Goal: Check status: Check status

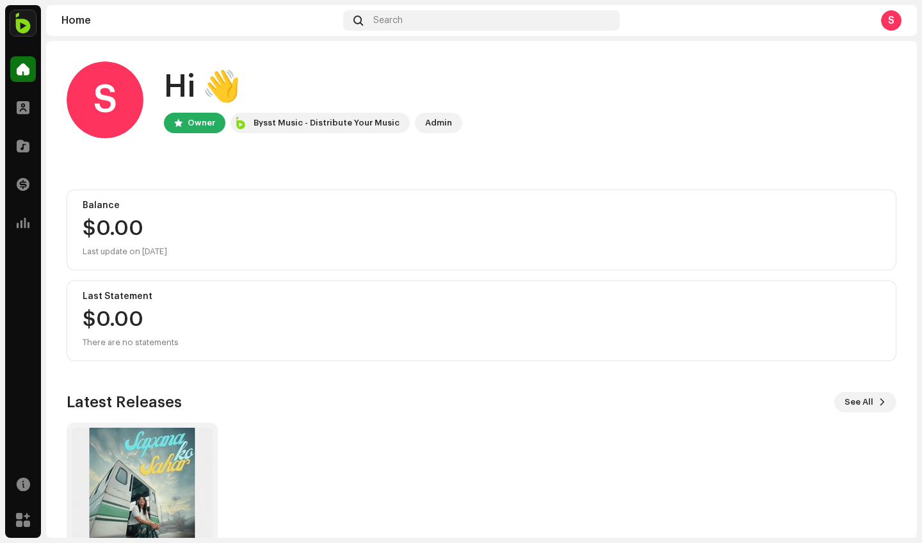
scroll to position [90, 0]
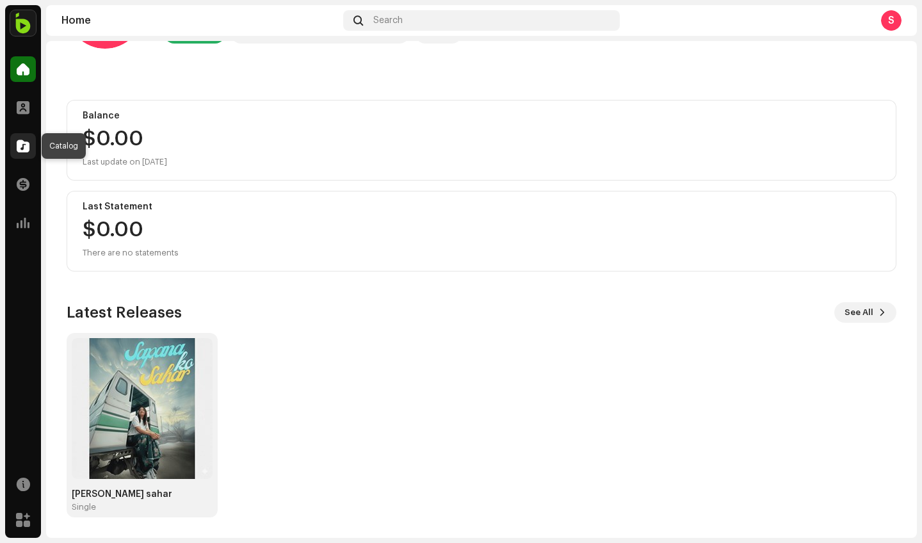
click at [29, 145] on div at bounding box center [23, 146] width 26 height 26
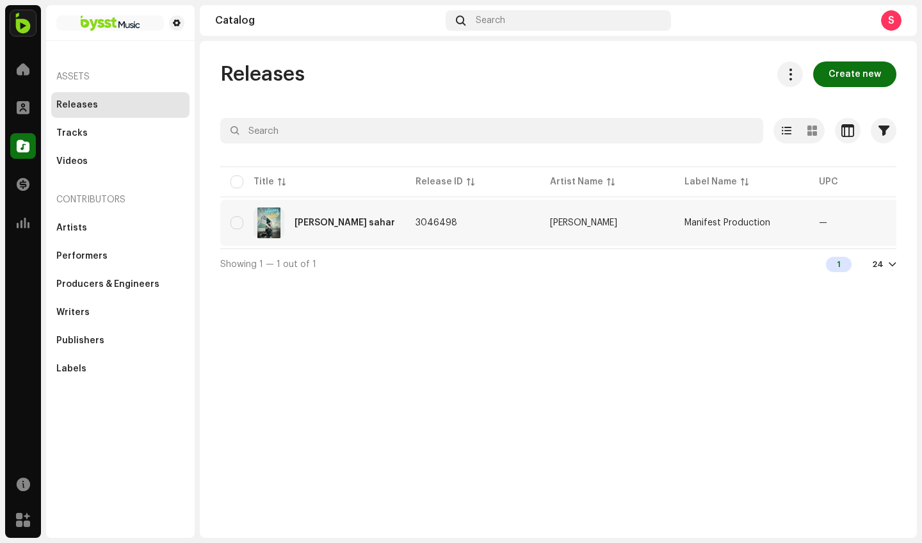
click at [368, 222] on div "[PERSON_NAME] sahar" at bounding box center [312, 222] width 165 height 31
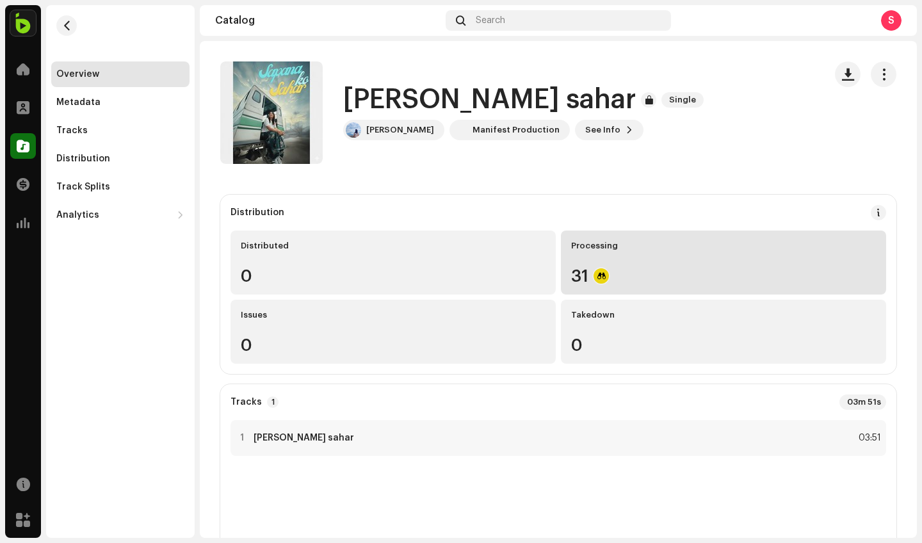
click at [649, 269] on div "31" at bounding box center [723, 276] width 305 height 17
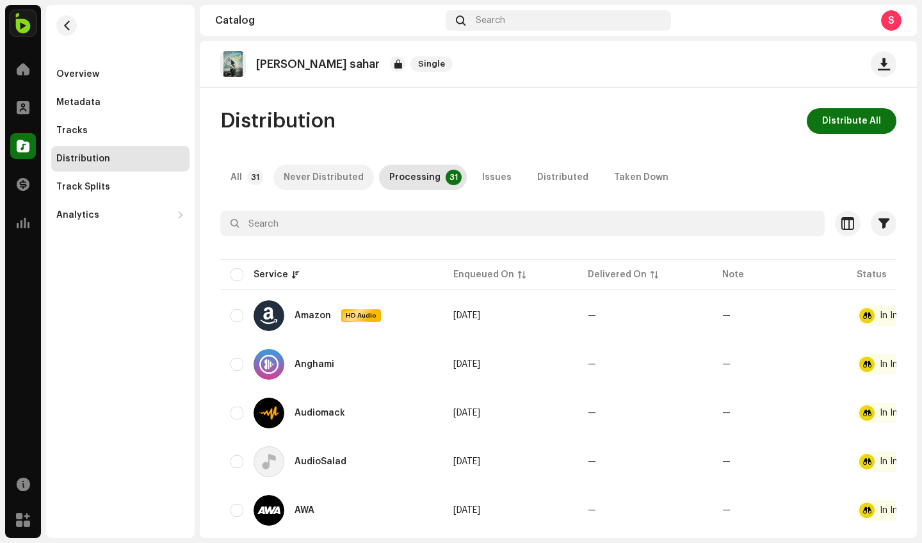
click at [334, 175] on div "Never Distributed" at bounding box center [324, 178] width 80 height 26
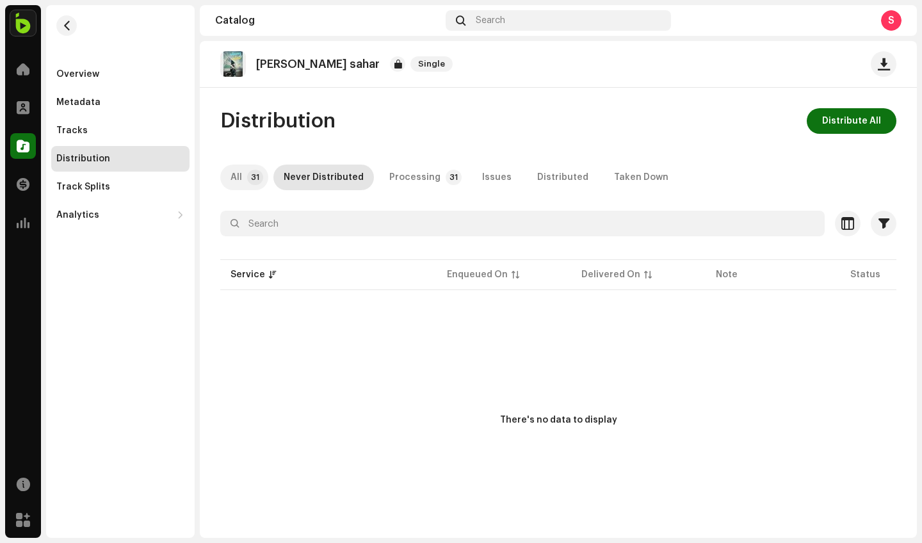
click at [264, 182] on p-tab "All 31" at bounding box center [244, 178] width 48 height 26
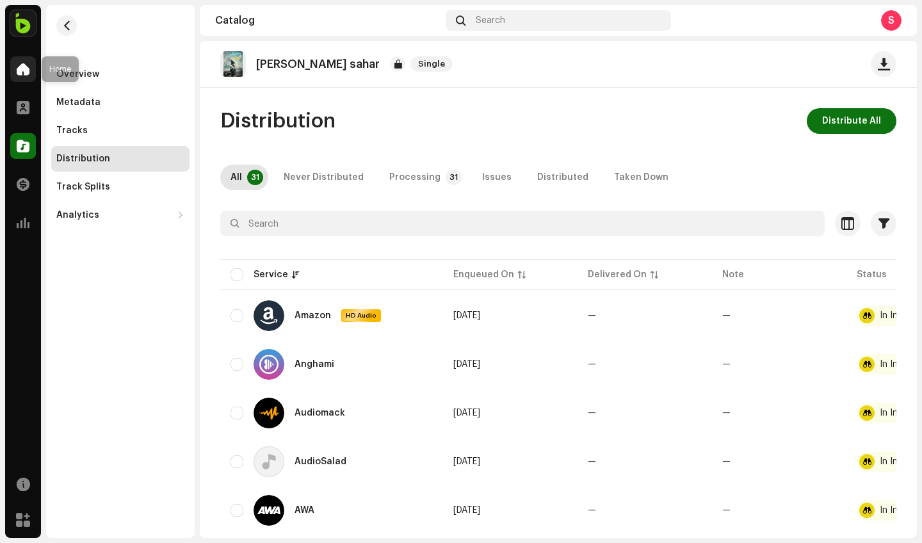
click at [27, 64] on span at bounding box center [23, 69] width 13 height 10
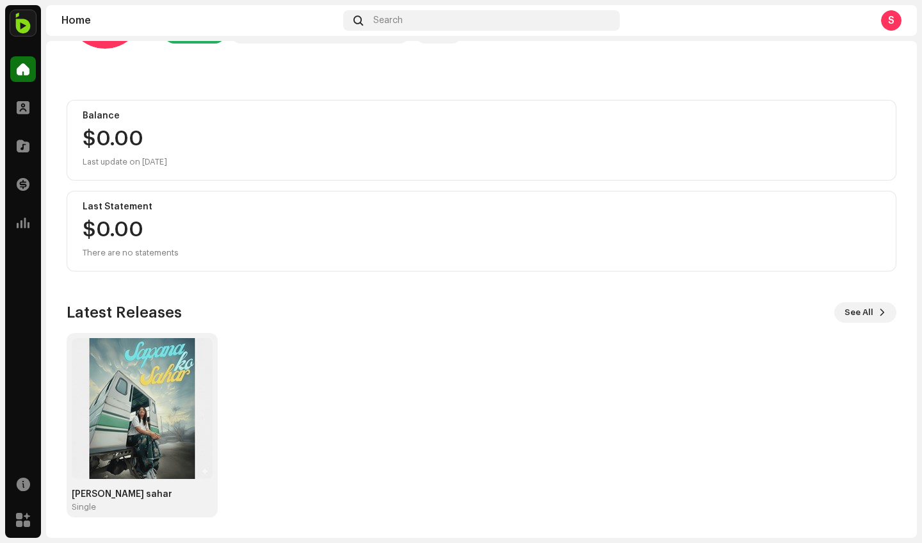
scroll to position [90, 0]
click at [138, 422] on img at bounding box center [142, 408] width 141 height 141
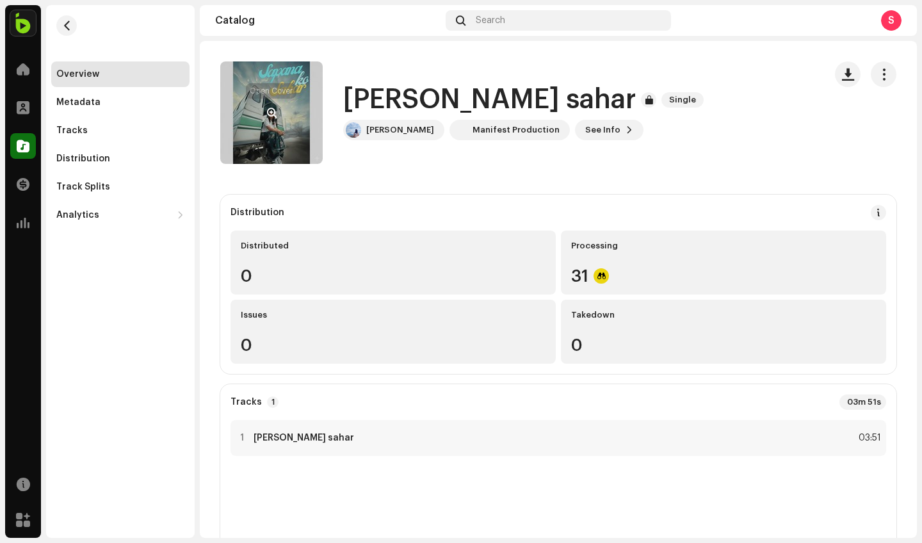
click at [275, 117] on span "button" at bounding box center [272, 113] width 10 height 10
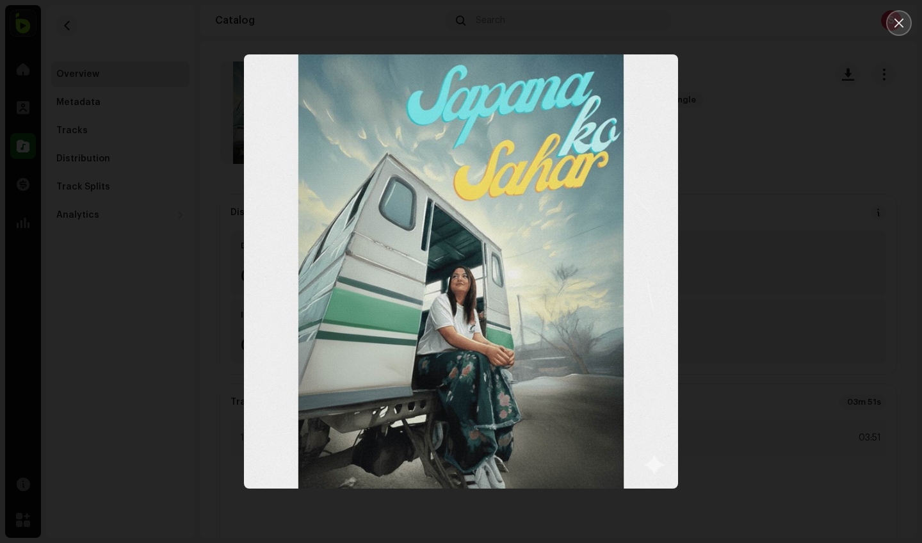
click at [899, 25] on icon "Close" at bounding box center [899, 23] width 12 height 12
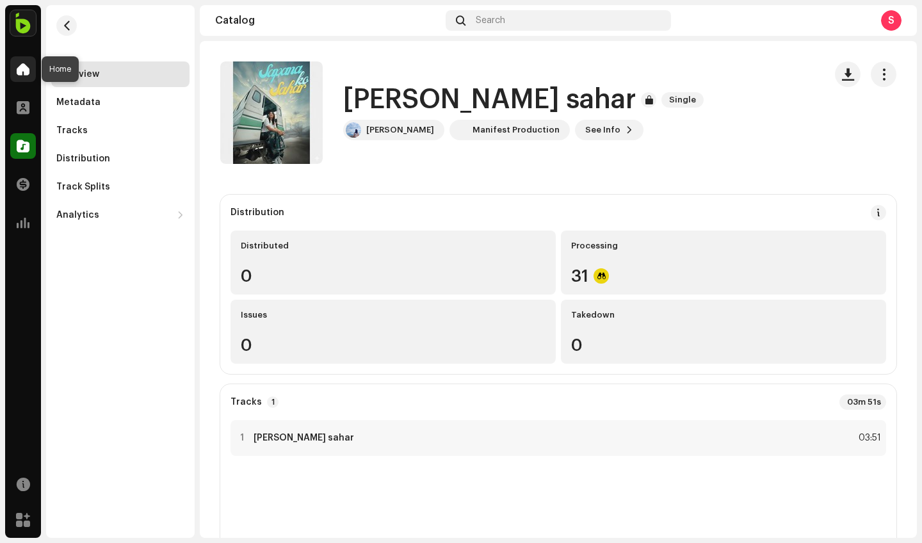
click at [29, 72] on span at bounding box center [23, 69] width 13 height 10
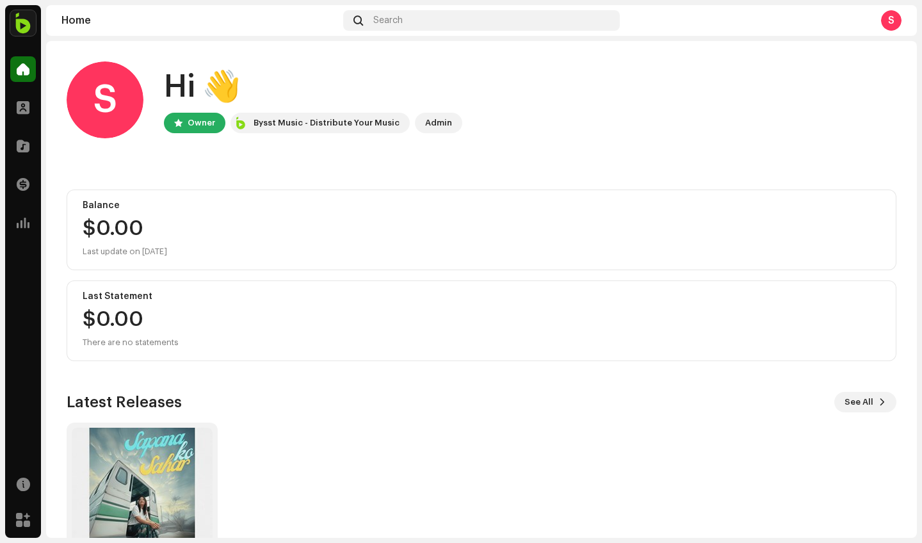
click at [603, 84] on div "S Hi 👋 Owner Bysst Music - Distribute Your Music Admin" at bounding box center [482, 99] width 830 height 77
click at [20, 81] on div at bounding box center [23, 69] width 26 height 26
click at [20, 74] on span at bounding box center [23, 69] width 13 height 10
click at [395, 92] on div "Hi 👋" at bounding box center [313, 87] width 298 height 41
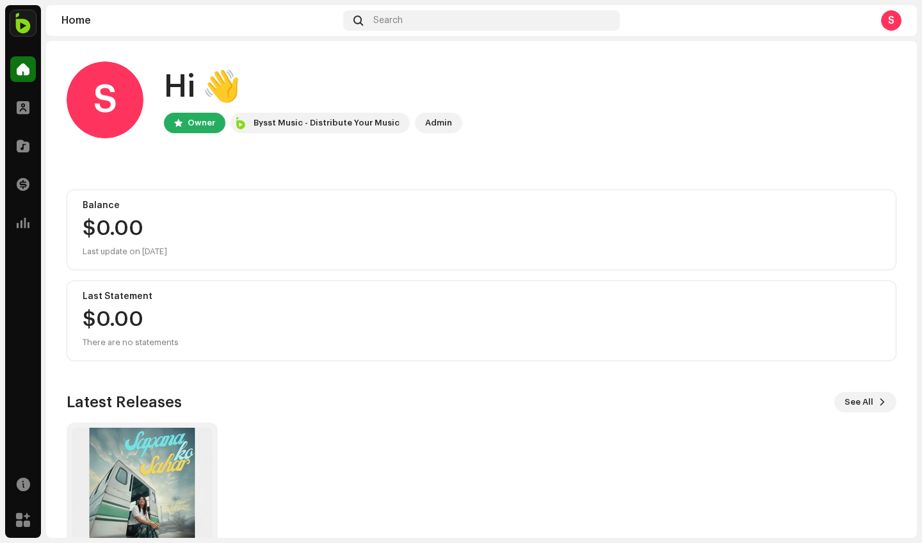
click at [215, 169] on div "S Hi 👋 Owner Bysst Music - Distribute Your Music Admin Balance $0.00 Last updat…" at bounding box center [482, 334] width 830 height 586
